Goal: Information Seeking & Learning: Learn about a topic

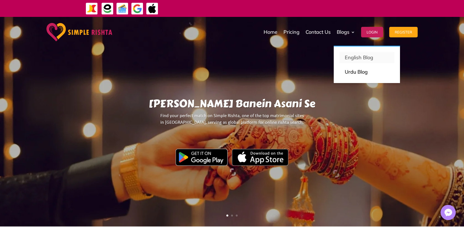
click at [356, 57] on p "English Blog" at bounding box center [367, 58] width 44 height 8
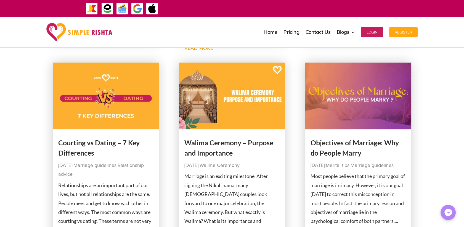
scroll to position [645, 0]
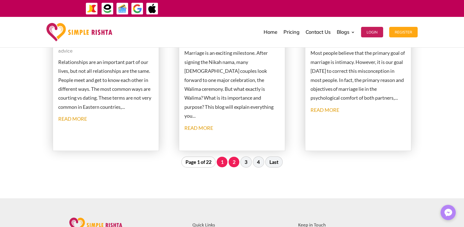
click at [235, 162] on link "2" at bounding box center [234, 161] width 11 height 11
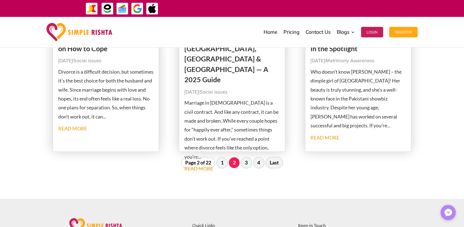
scroll to position [630, 0]
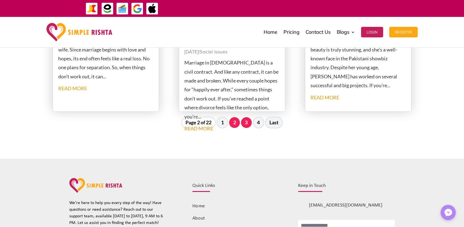
click at [248, 122] on link "3" at bounding box center [246, 122] width 11 height 11
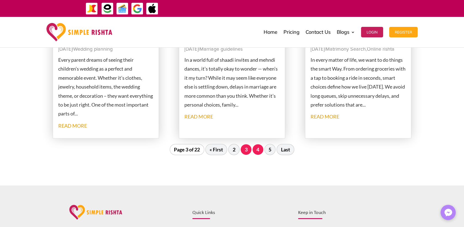
click at [260, 149] on link "4" at bounding box center [258, 149] width 11 height 11
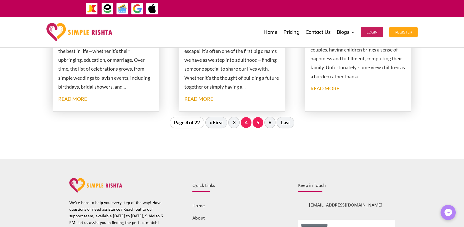
click at [259, 123] on link "5" at bounding box center [258, 122] width 11 height 11
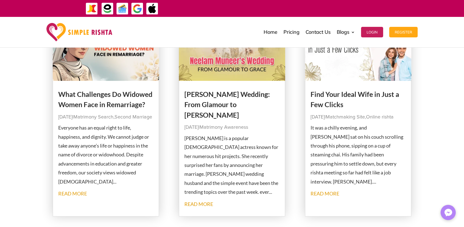
scroll to position [231, 0]
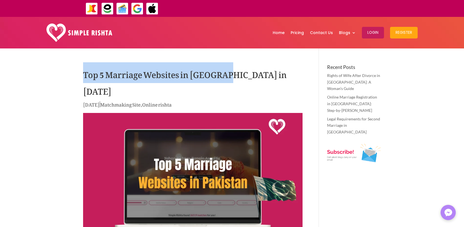
drag, startPoint x: 82, startPoint y: 76, endPoint x: 224, endPoint y: 75, distance: 141.5
copy h1 "Top 5 Marriage Websites in Pakistan"
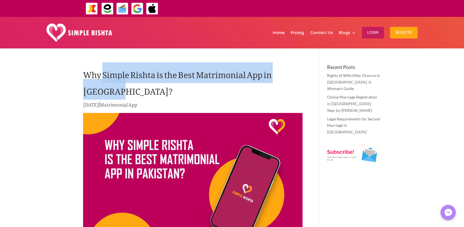
drag, startPoint x: 103, startPoint y: 74, endPoint x: 117, endPoint y: 90, distance: 21.2
click at [117, 90] on h1 "Why Simple Rishta is the Best Matrimonial App in Pakistan?" at bounding box center [193, 82] width 220 height 36
copy h1 "Simple Rishta is the Best Matrimonial App in Pakistan"
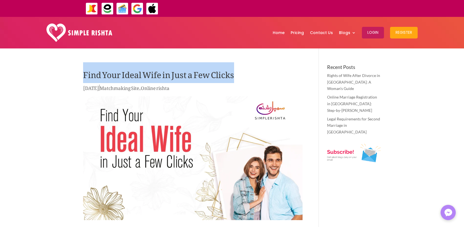
drag, startPoint x: 84, startPoint y: 76, endPoint x: 249, endPoint y: 74, distance: 164.7
click at [249, 74] on h1 "Find Your Ideal Wife in Just a Few Clicks" at bounding box center [193, 73] width 220 height 19
copy h1 "Find Your Ideal Wife in Just a Few Clicks"
